Goal: Navigation & Orientation: Find specific page/section

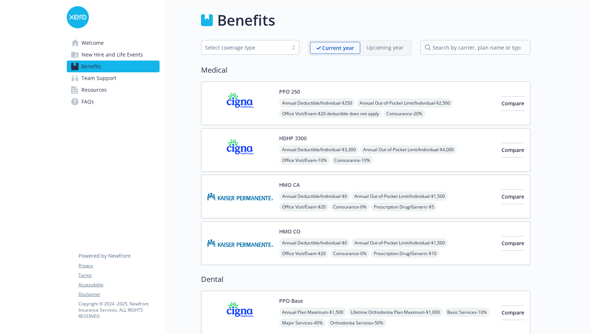
scroll to position [363, 0]
